Goal: Transaction & Acquisition: Obtain resource

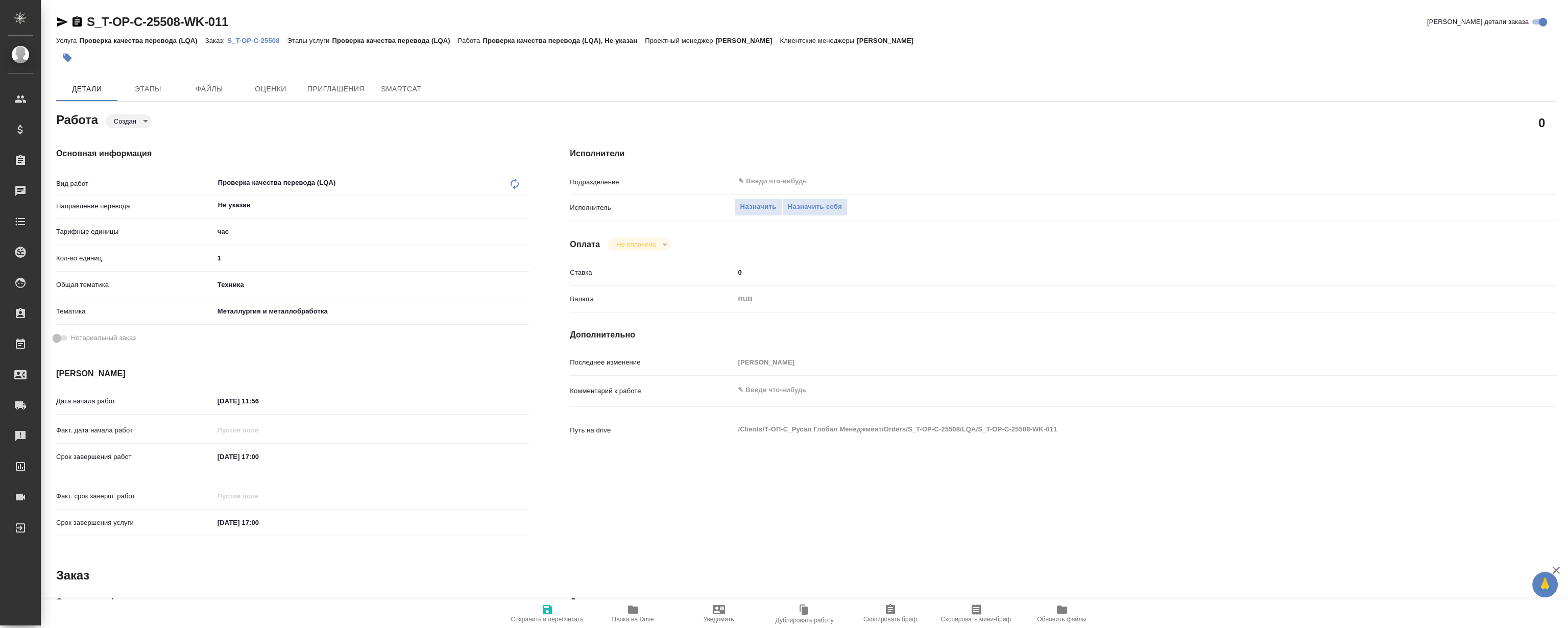
type textarea "x"
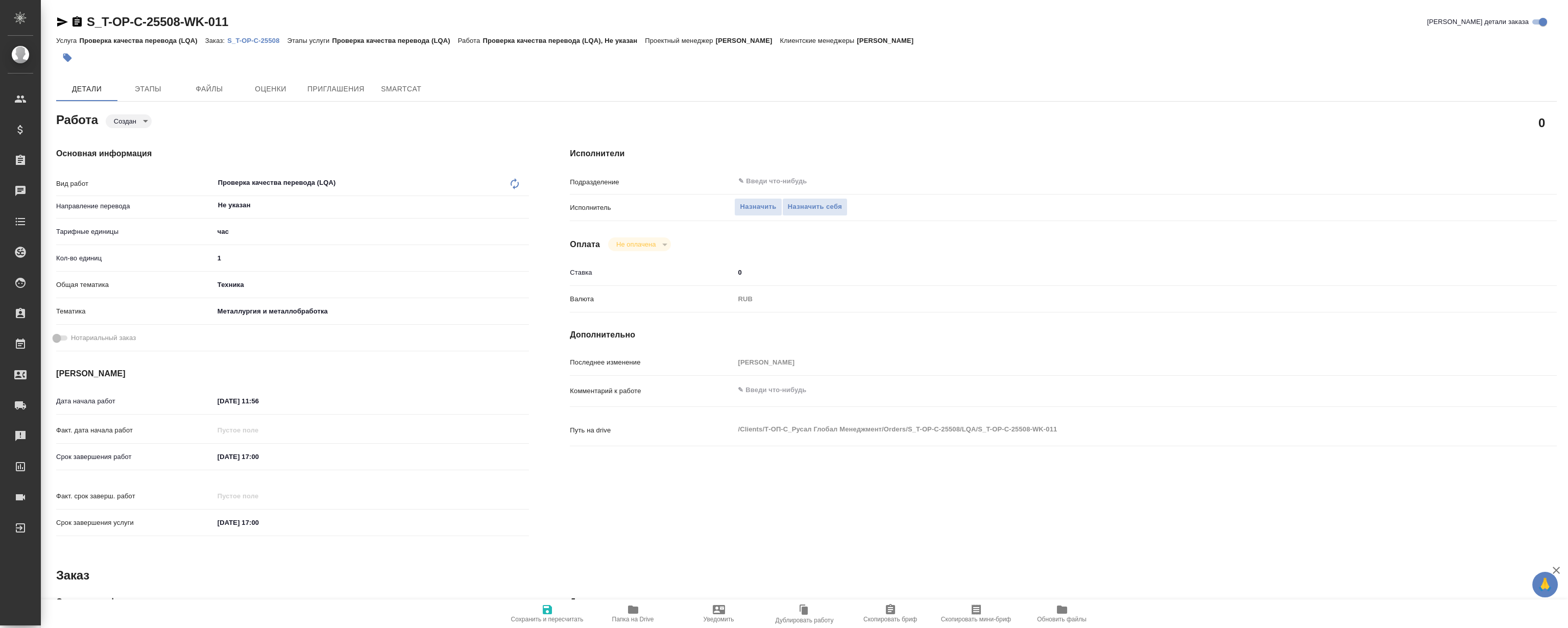
type textarea "x"
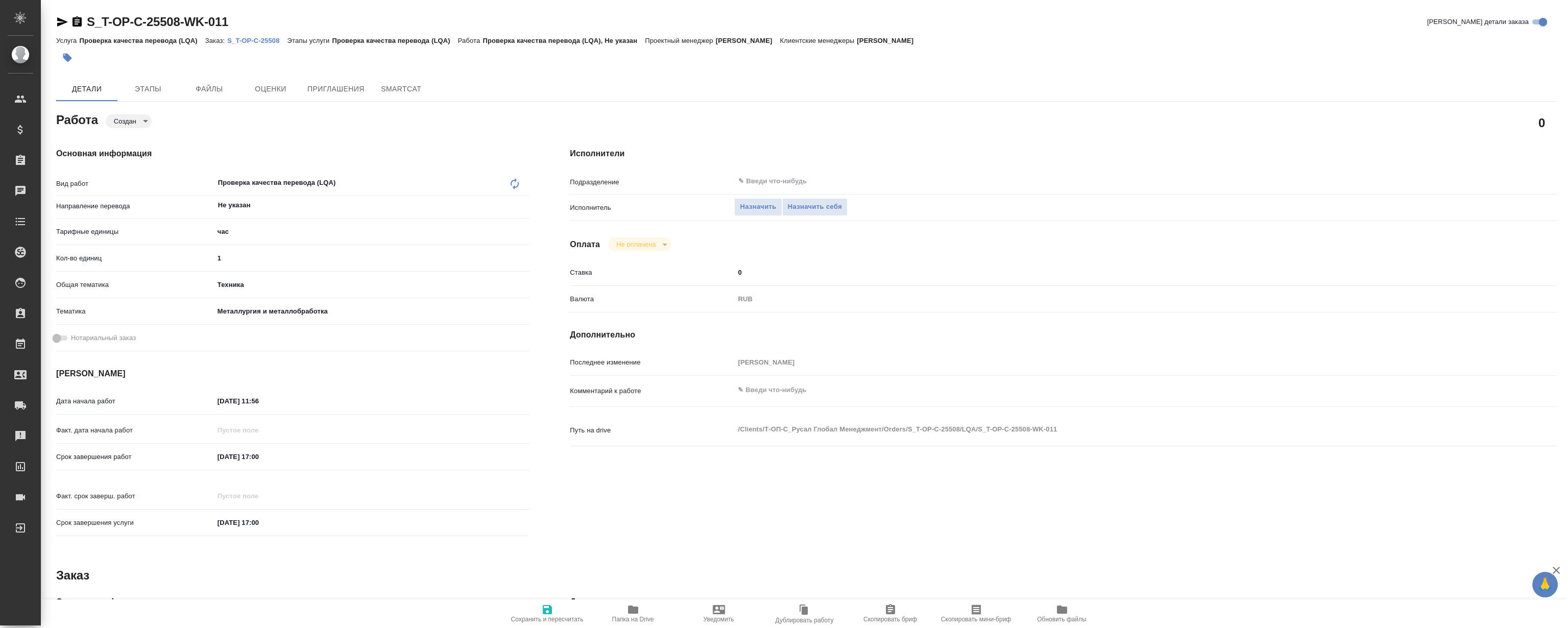
type textarea "x"
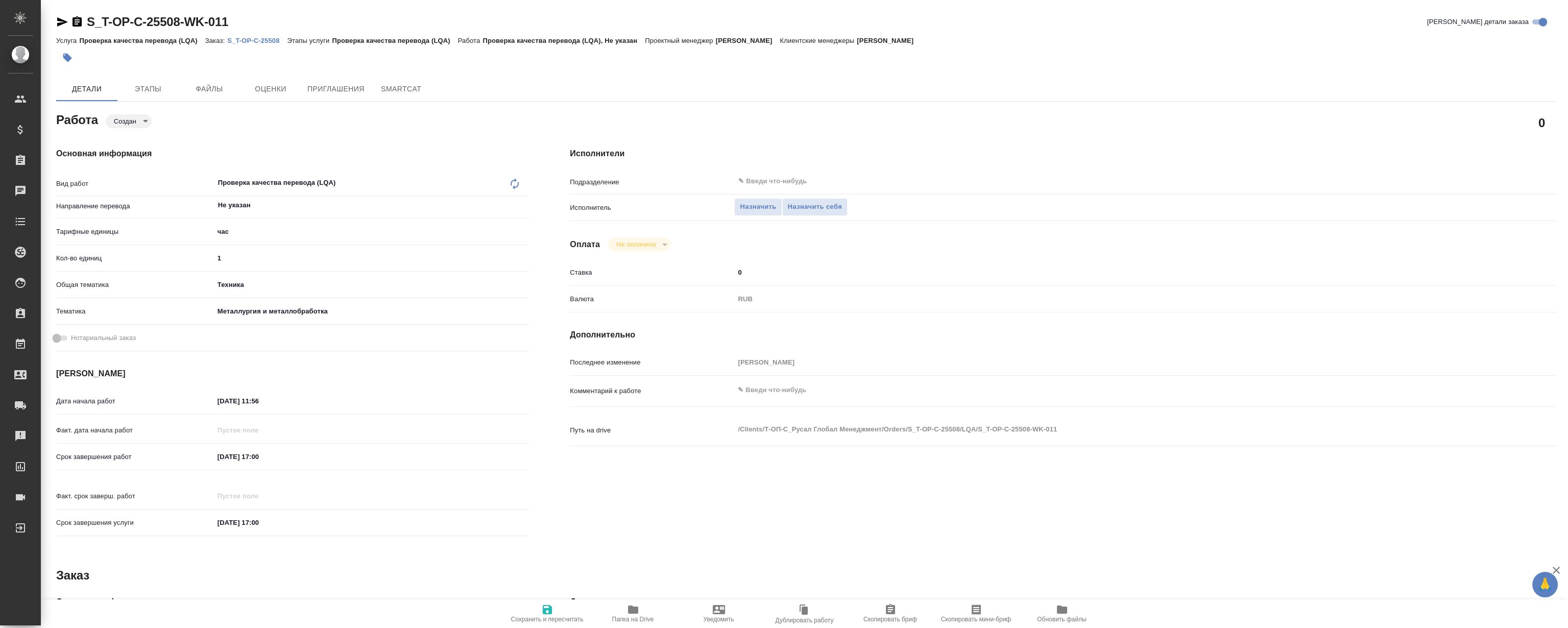
type textarea "x"
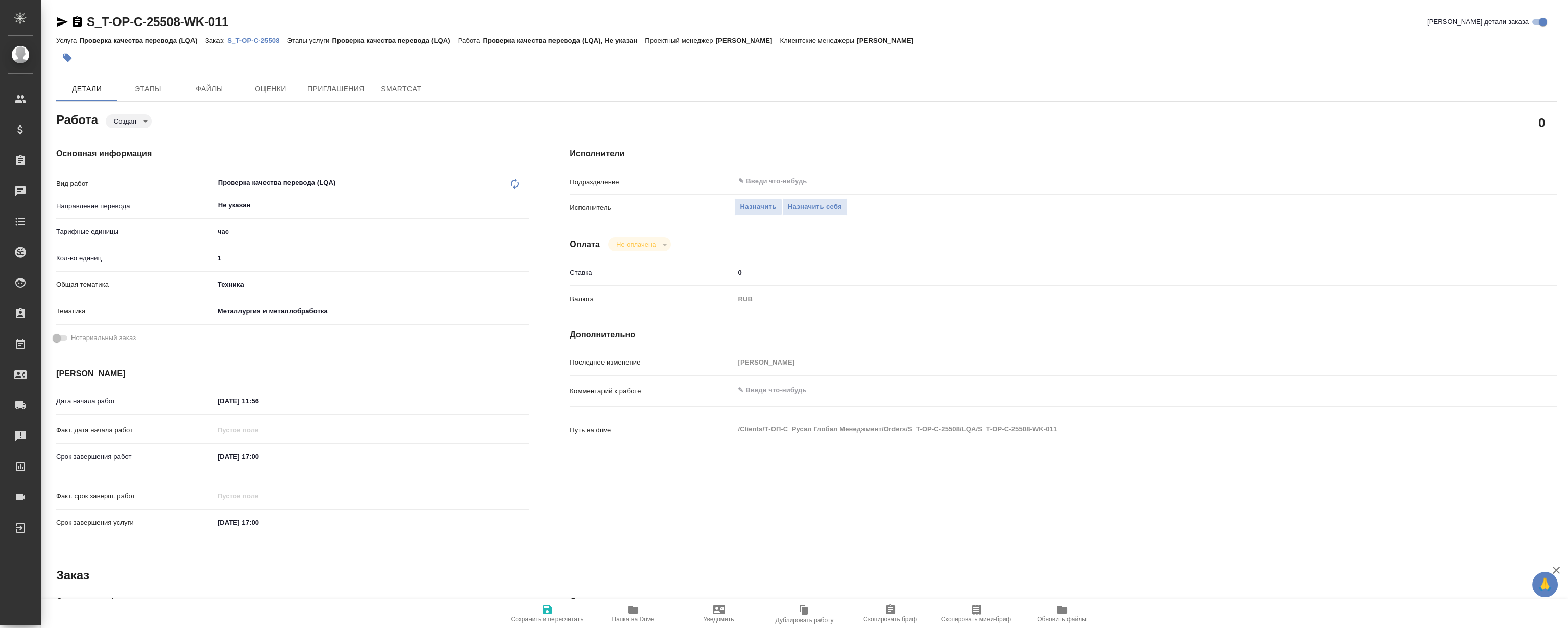
type textarea "x"
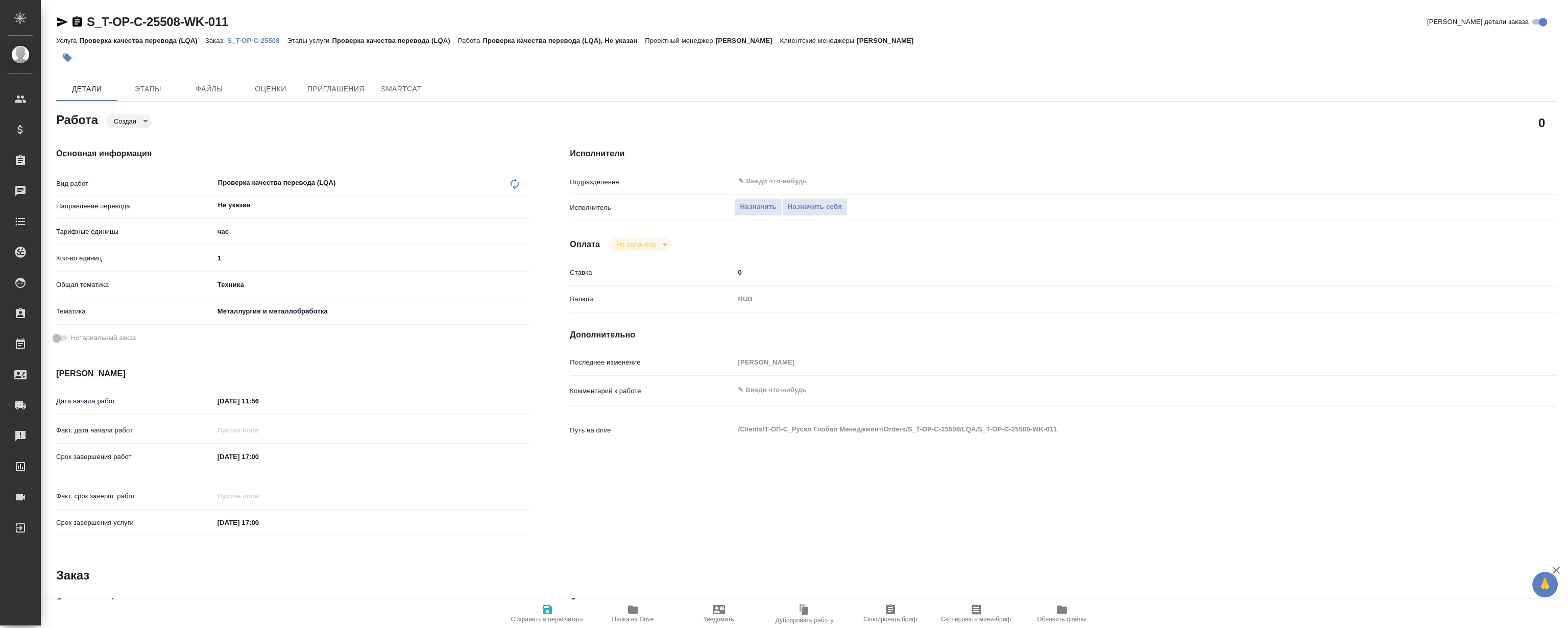
type textarea "x"
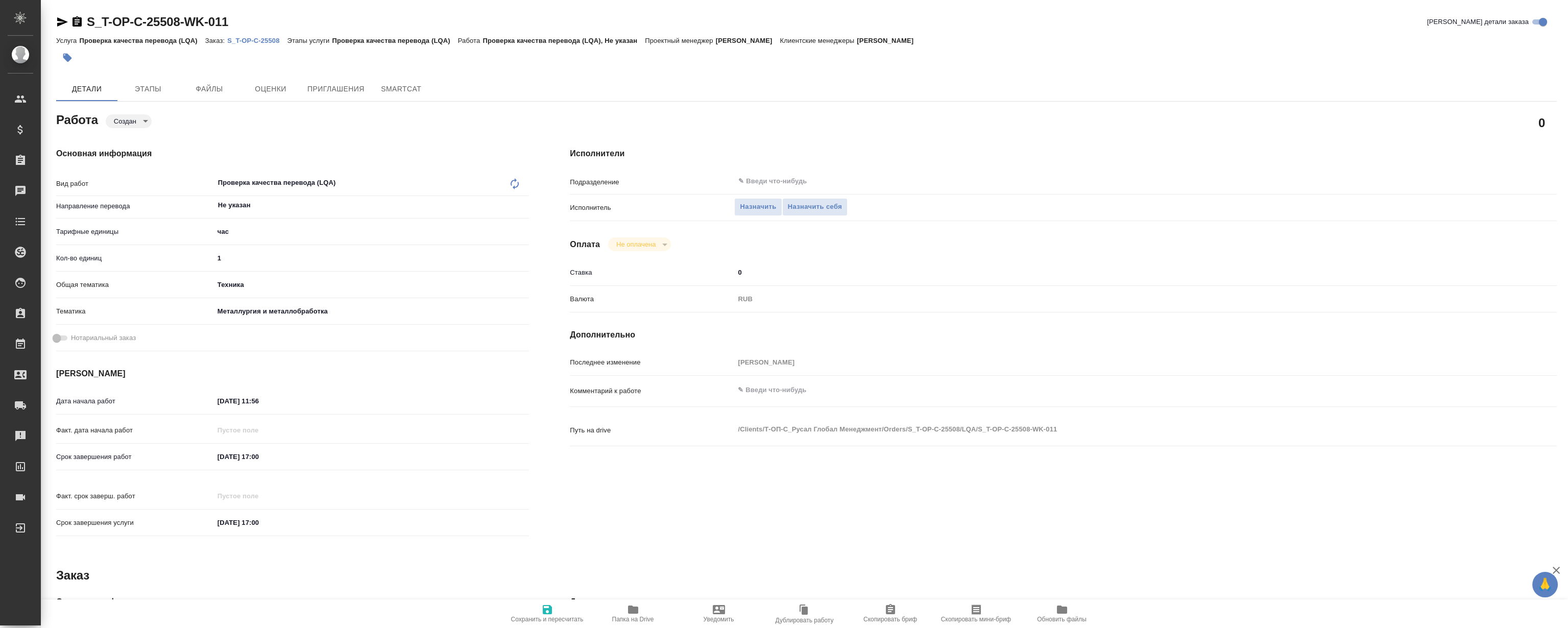
click at [260, 38] on p "S_T-OP-C-25508" at bounding box center [256, 40] width 59 height 8
type textarea "x"
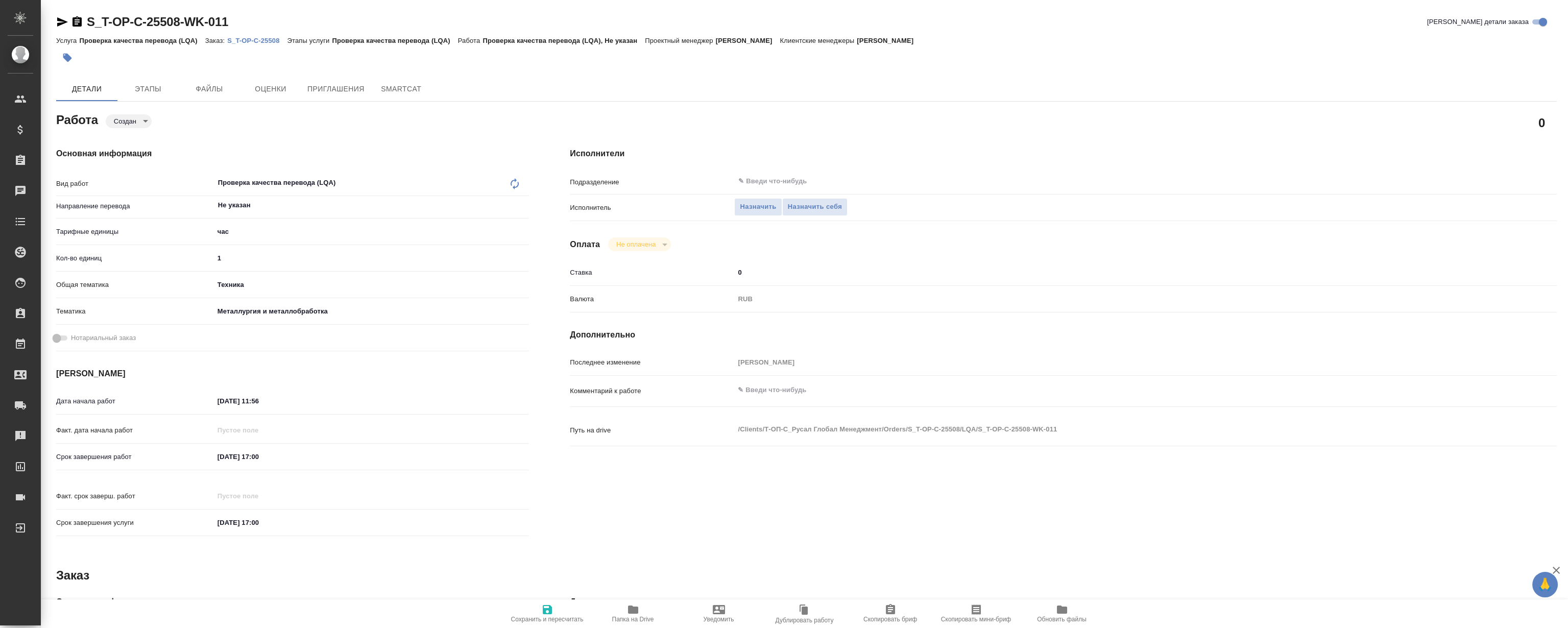
type textarea "x"
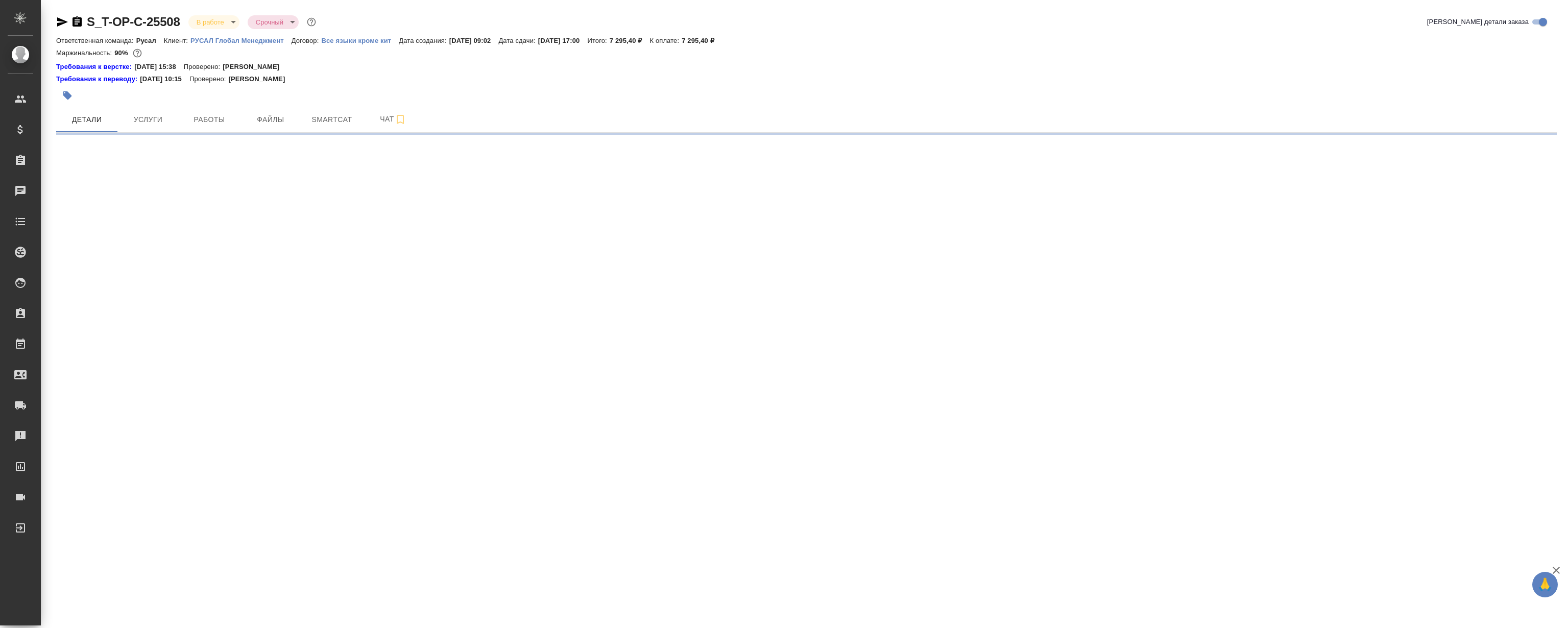
select select "RU"
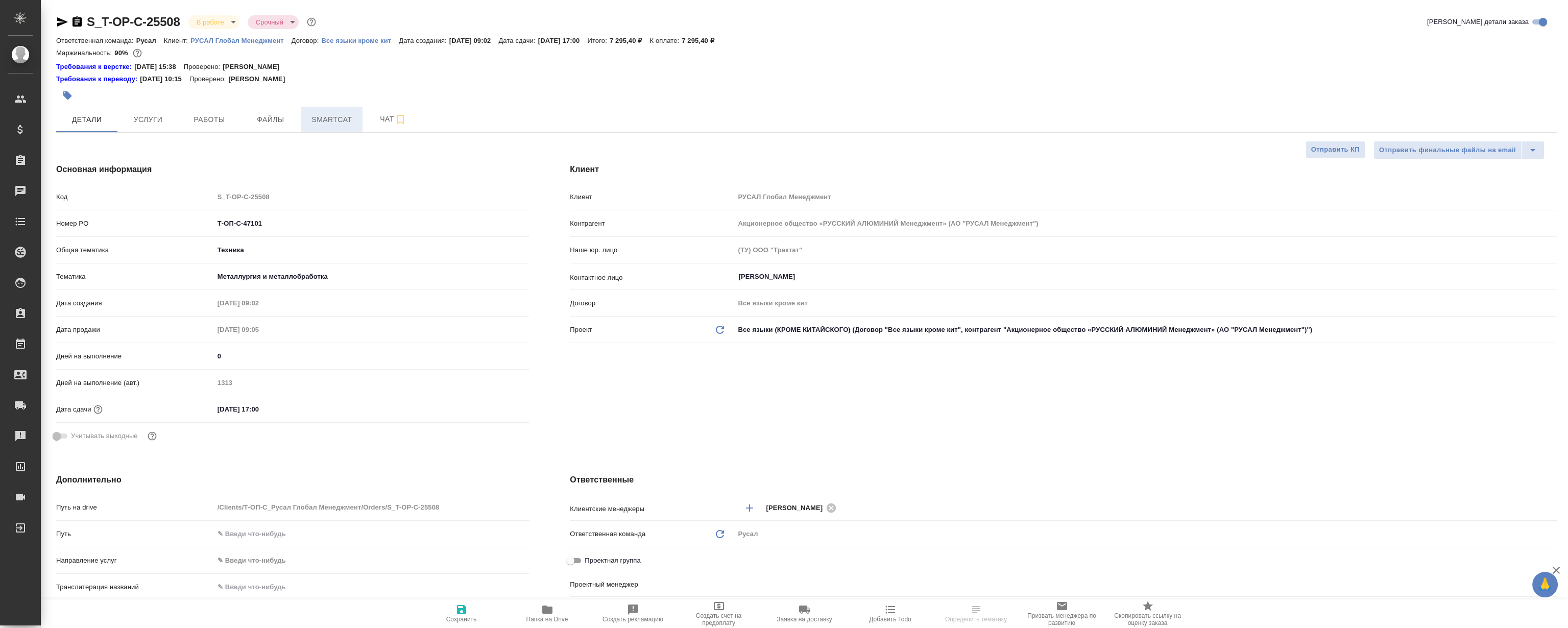
type textarea "x"
type input "[PERSON_NAME]"
type textarea "x"
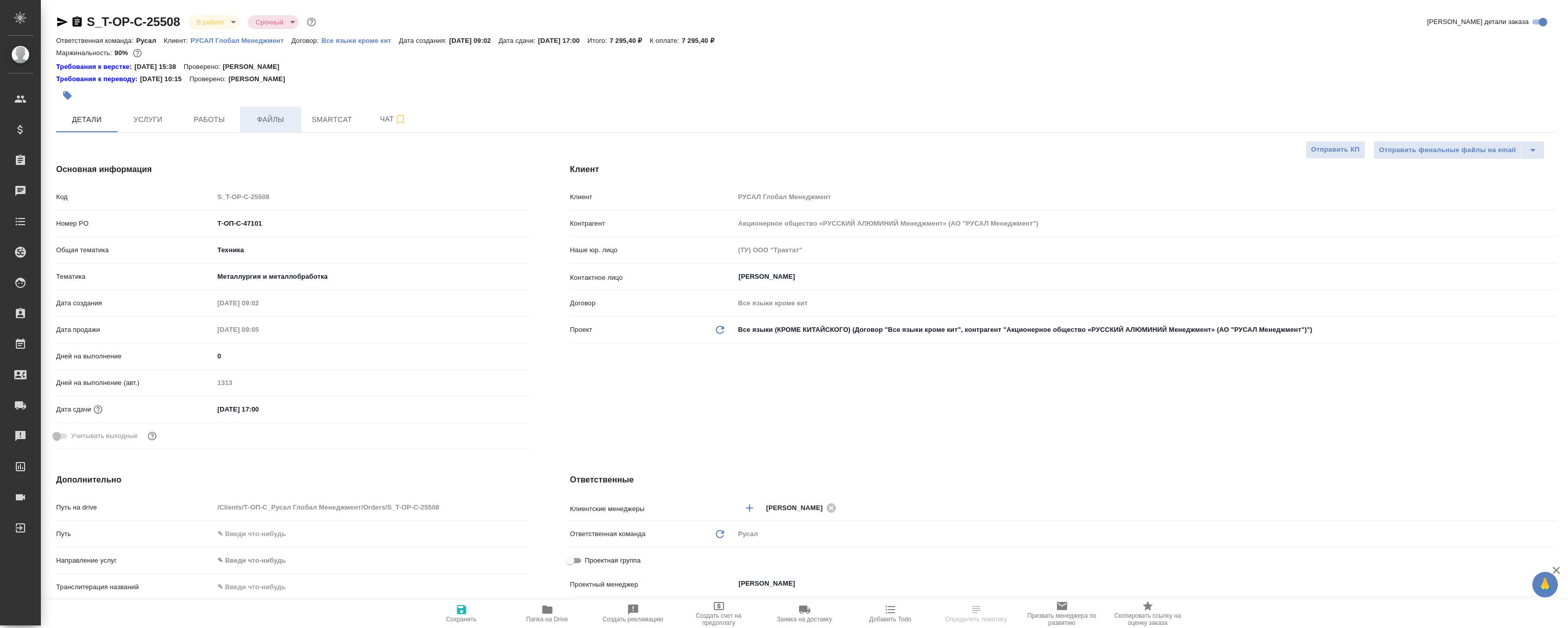
type textarea "x"
click at [219, 122] on span "Работы" at bounding box center [209, 120] width 49 height 13
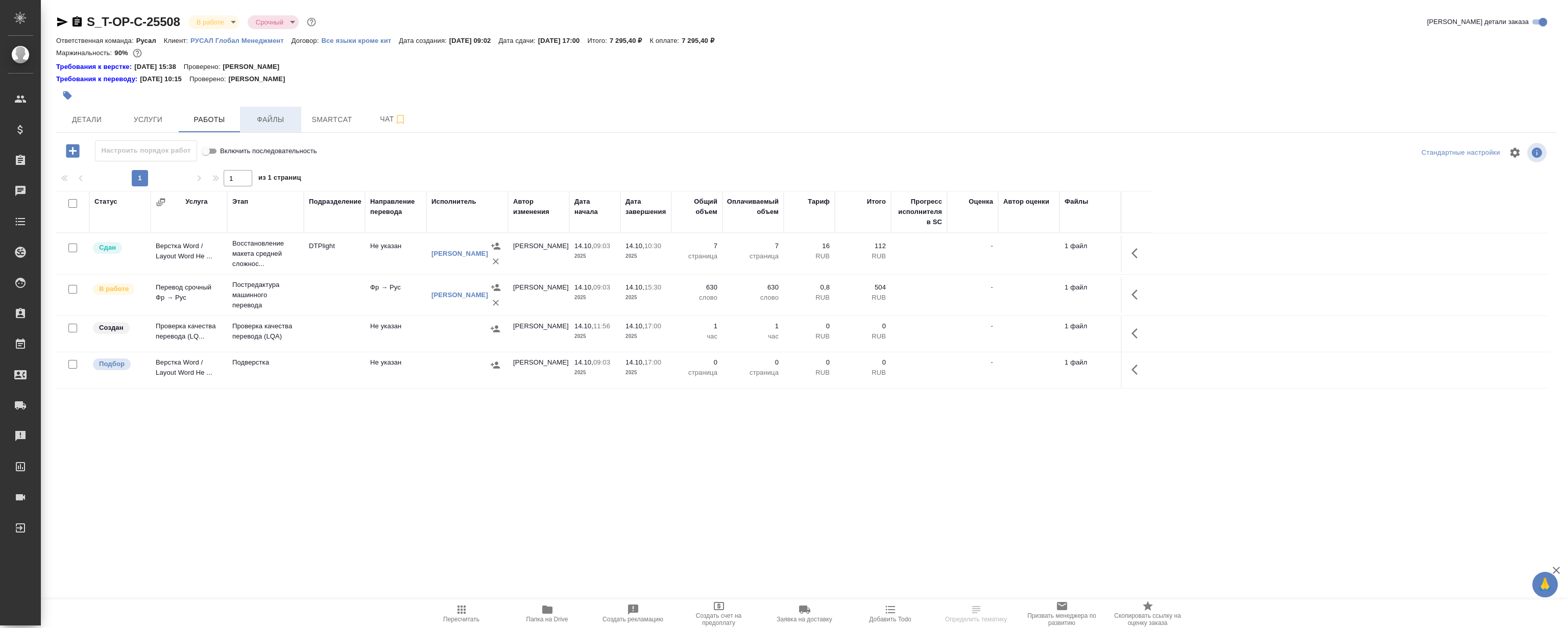
click at [275, 123] on span "Файлы" at bounding box center [270, 120] width 49 height 13
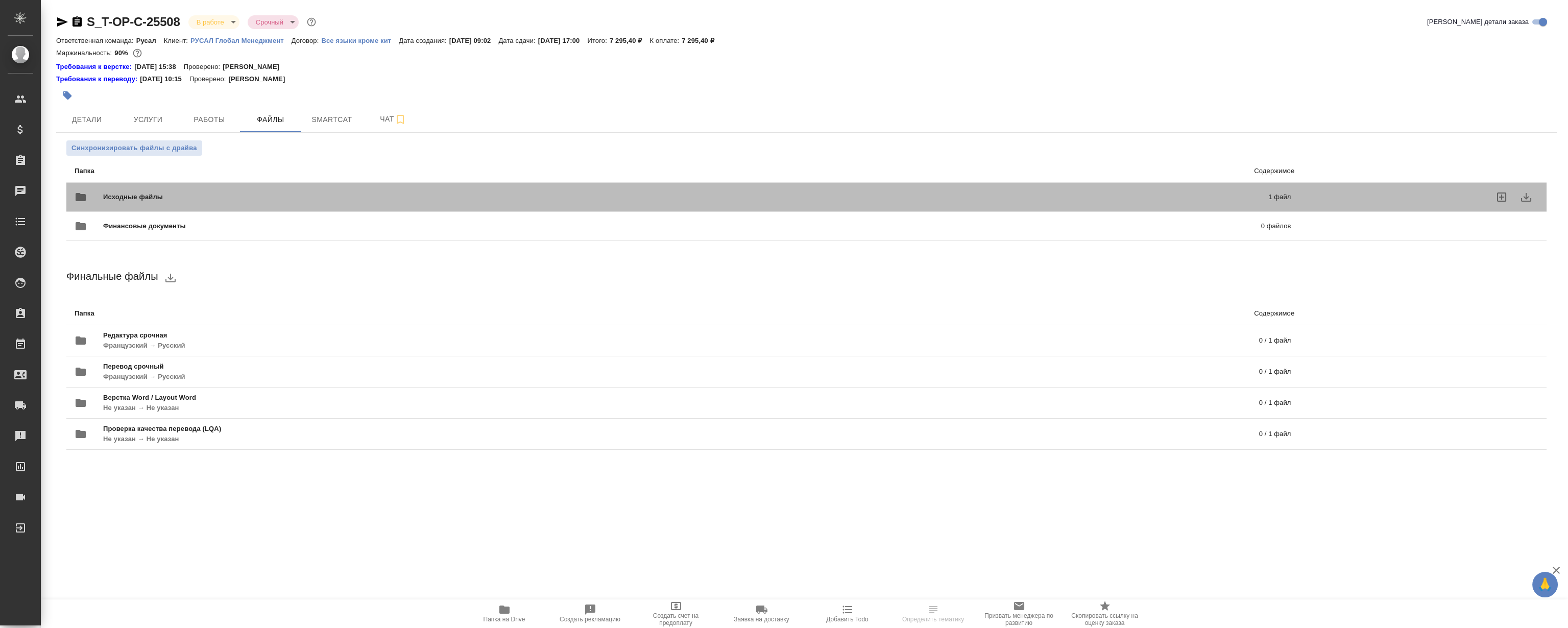
click at [338, 187] on div "Исходные файлы 1 файл" at bounding box center [683, 197] width 1216 height 24
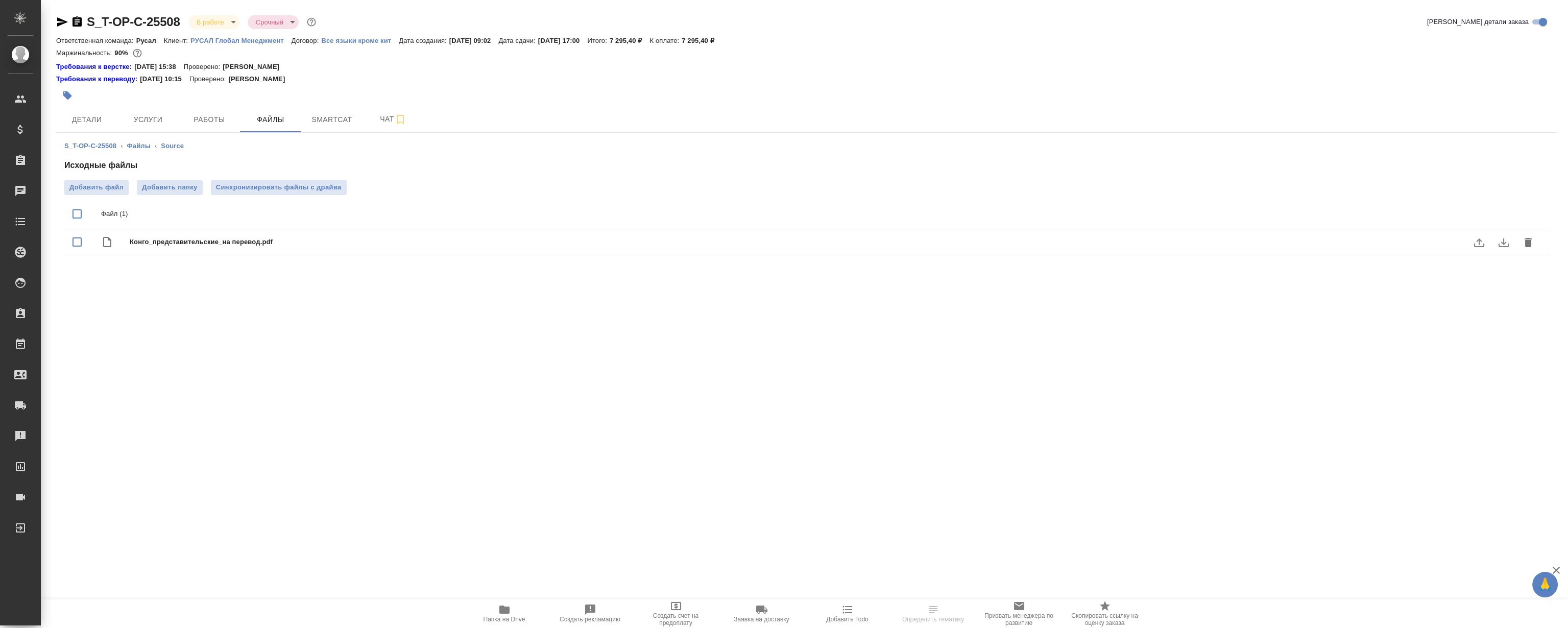
click at [1501, 235] on button "download" at bounding box center [1503, 242] width 24 height 24
click at [308, 106] on div at bounding box center [556, 95] width 1000 height 22
click at [342, 136] on div "S_T-OP-C-25508 ‹ Файлы ‹ Source Исходные файлы Добавить файл Добавить папку Син…" at bounding box center [806, 200] width 1501 height 135
click at [334, 113] on span "Smartcat" at bounding box center [332, 120] width 49 height 13
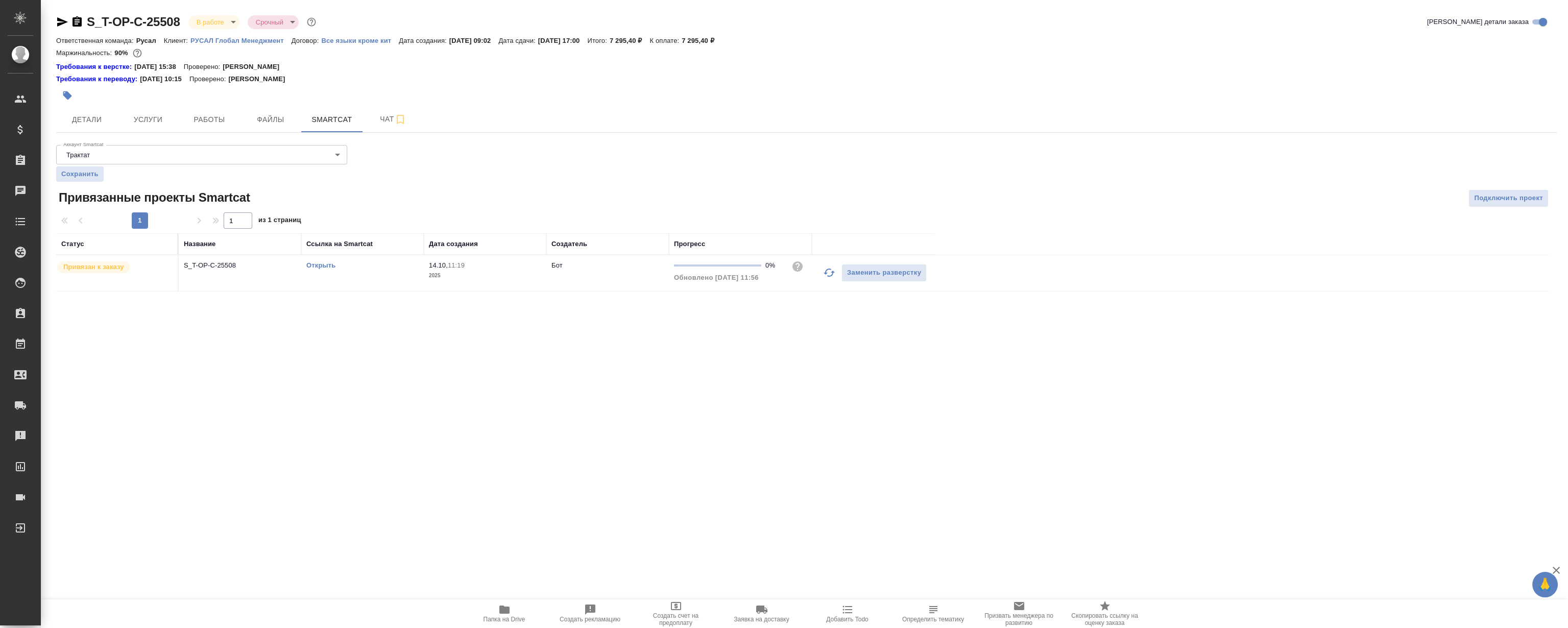
drag, startPoint x: 320, startPoint y: 257, endPoint x: 324, endPoint y: 267, distance: 10.8
click at [320, 257] on td "Открыть" at bounding box center [363, 273] width 123 height 36
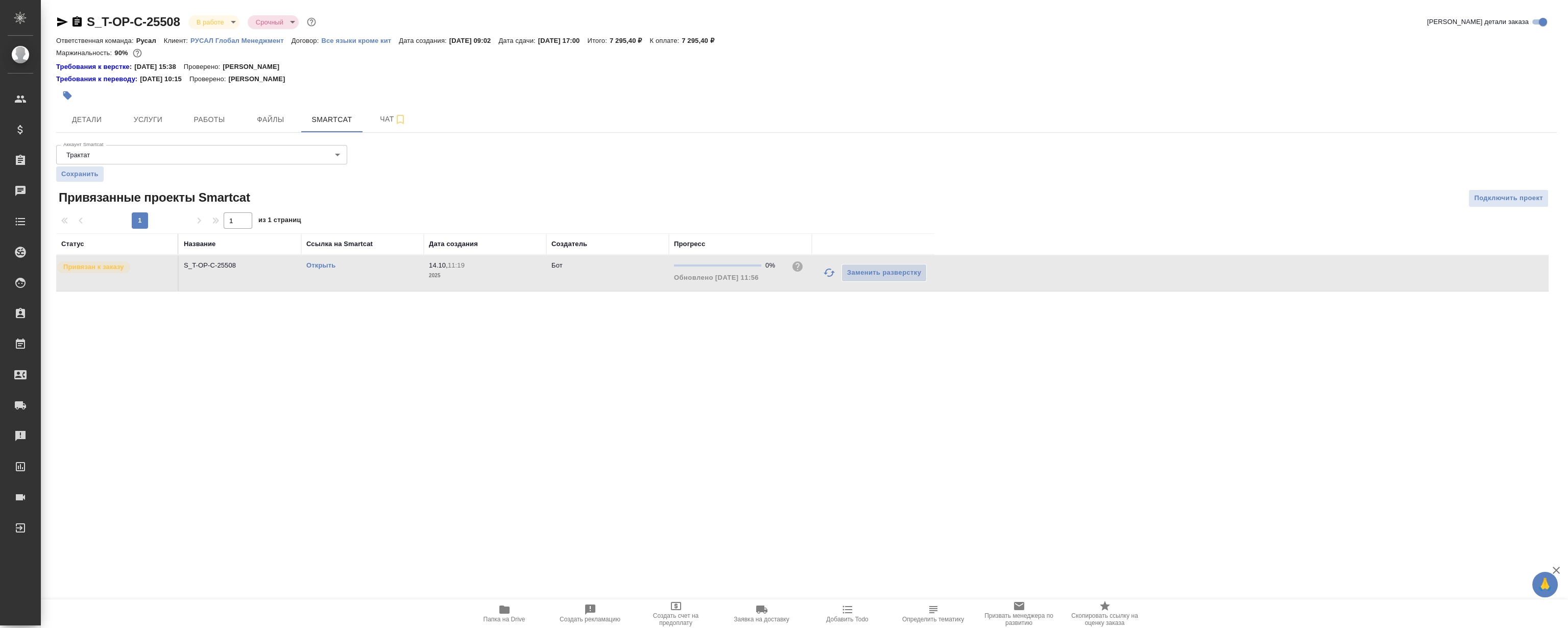
click at [324, 265] on link "Открыть" at bounding box center [321, 265] width 29 height 8
click at [322, 267] on link "Открыть" at bounding box center [321, 265] width 29 height 8
